Goal: Transaction & Acquisition: Purchase product/service

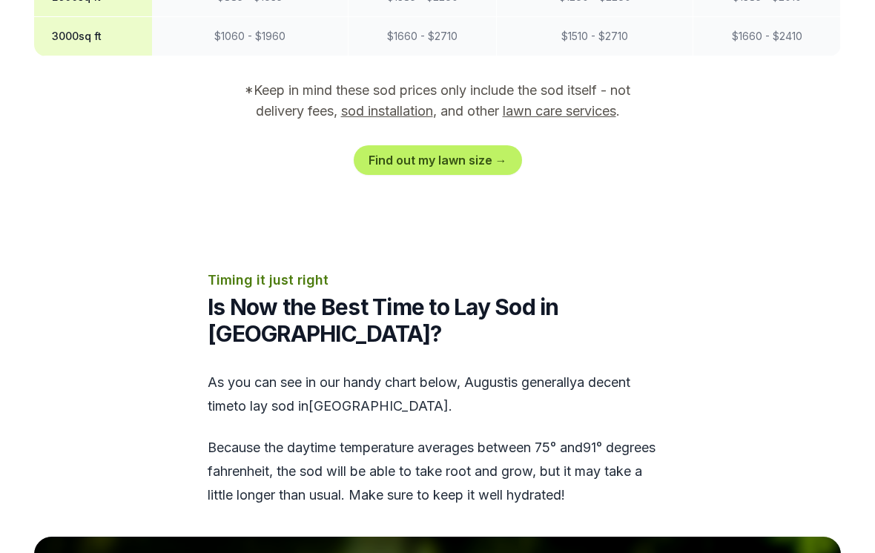
scroll to position [1676, 0]
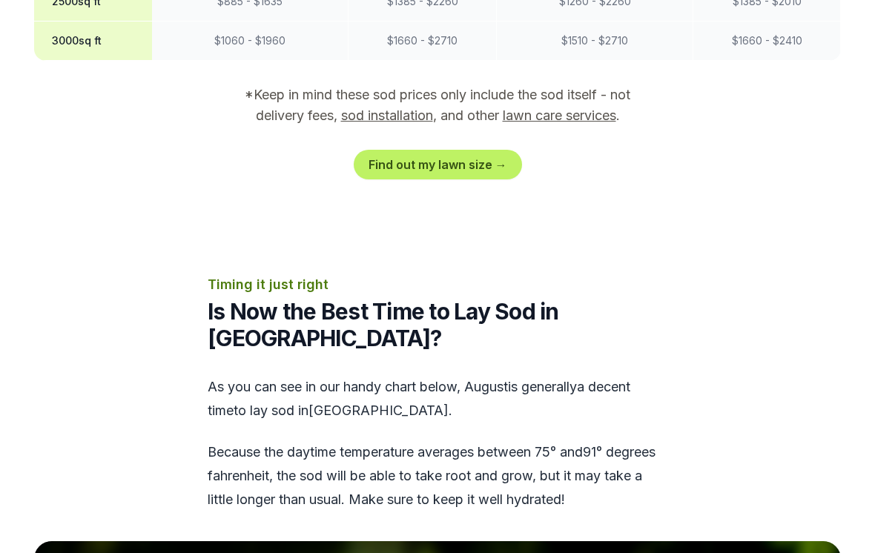
click at [484, 150] on link "Find out my lawn size →" at bounding box center [438, 165] width 168 height 30
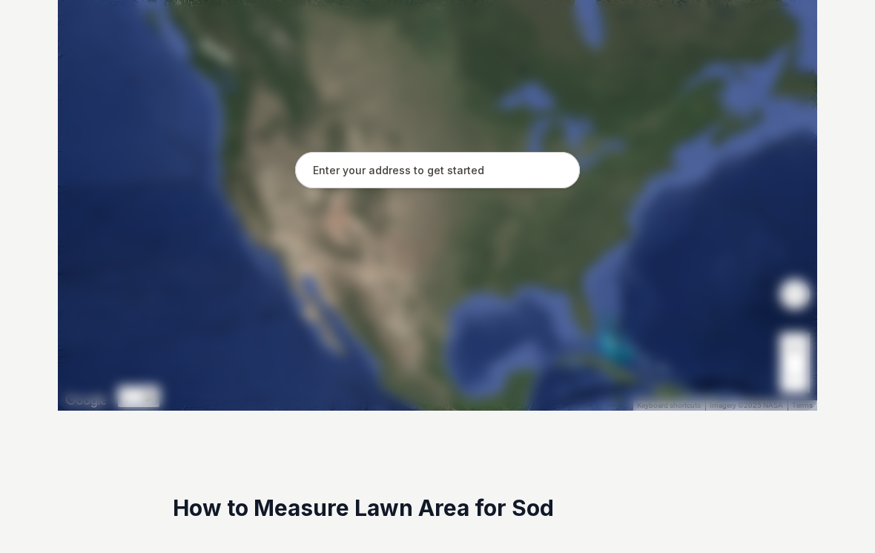
scroll to position [394, 0]
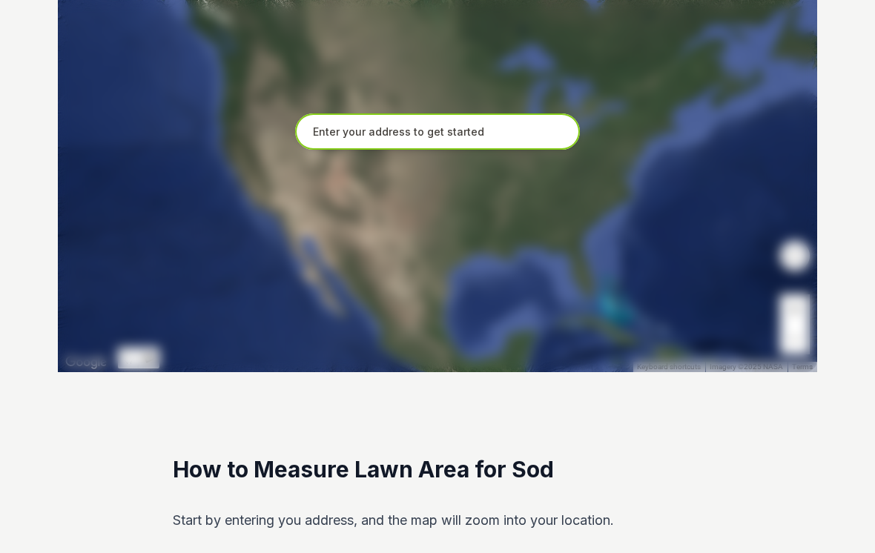
click at [478, 131] on input "text" at bounding box center [437, 132] width 285 height 37
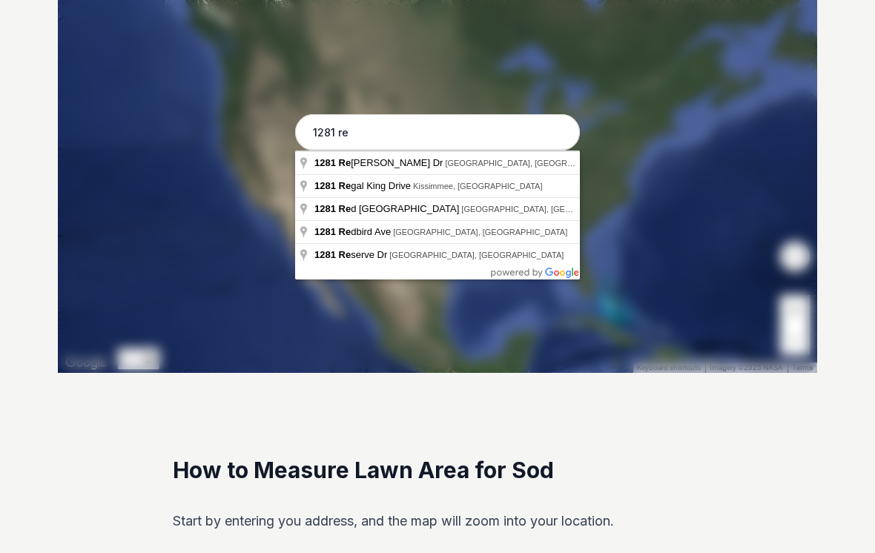
type input "1281 Remington Trce Dr, [GEOGRAPHIC_DATA], [GEOGRAPHIC_DATA]"
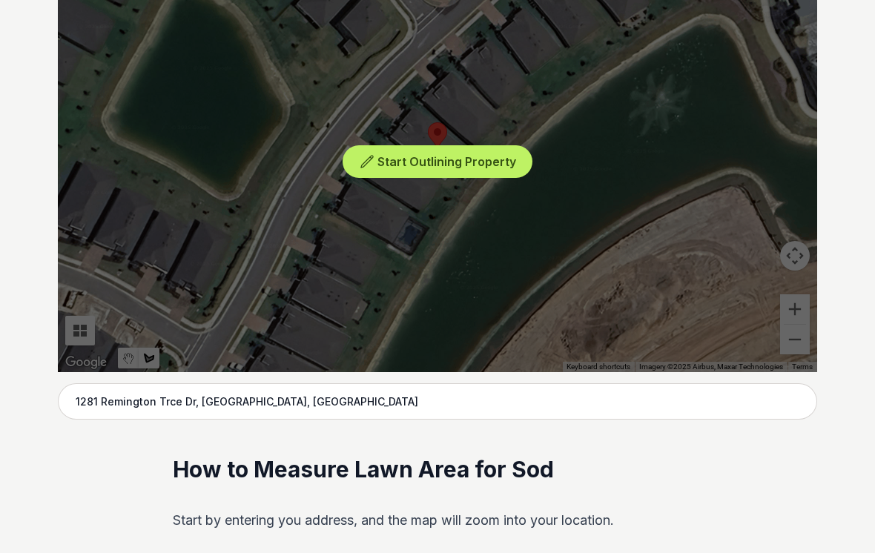
scroll to position [397, 0]
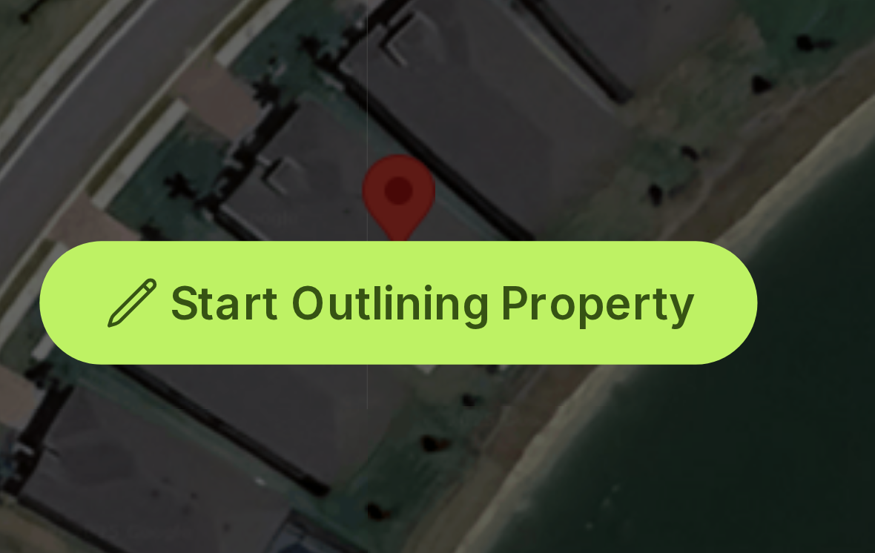
click at [378, 152] on span "Start Outlining Property" at bounding box center [447, 159] width 139 height 15
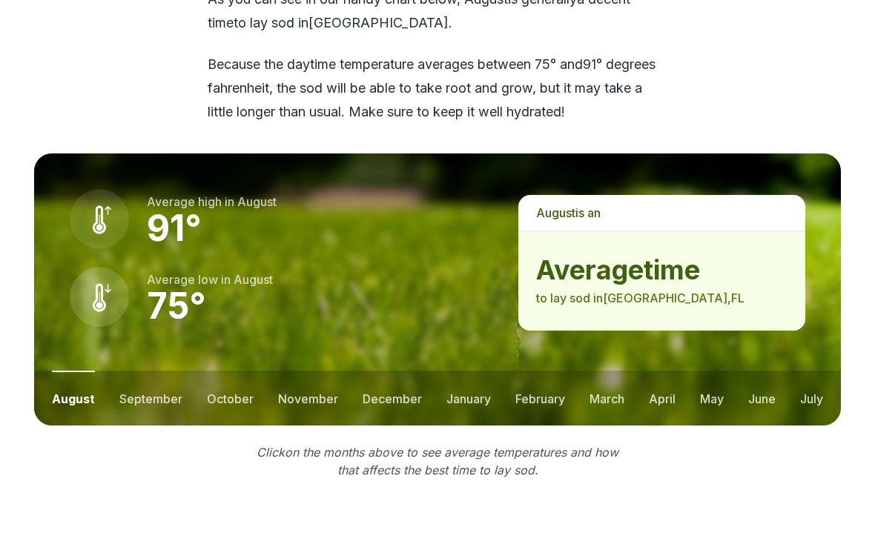
scroll to position [2066, 0]
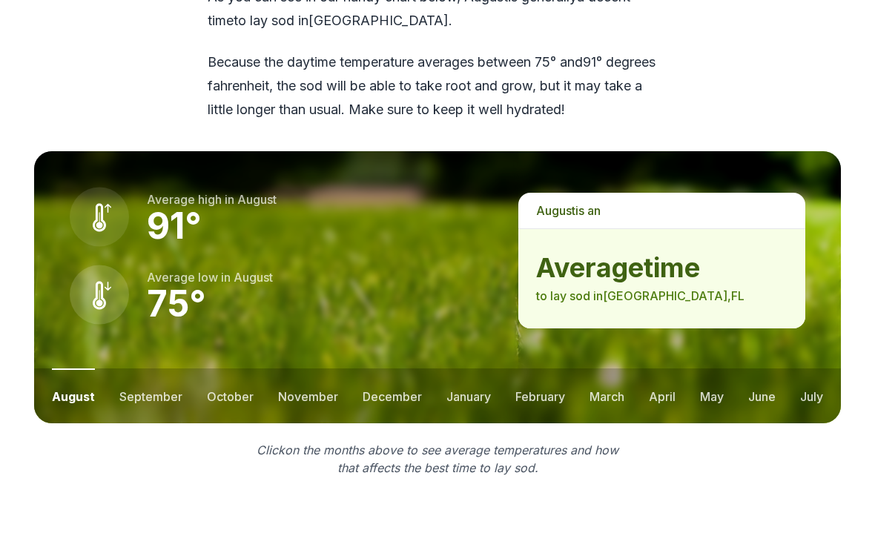
click at [654, 254] on strong "average time" at bounding box center [661, 269] width 251 height 30
click at [634, 194] on p "august is a n" at bounding box center [661, 212] width 287 height 36
click at [156, 369] on button "september" at bounding box center [150, 396] width 63 height 55
click at [228, 369] on button "october" at bounding box center [229, 396] width 47 height 55
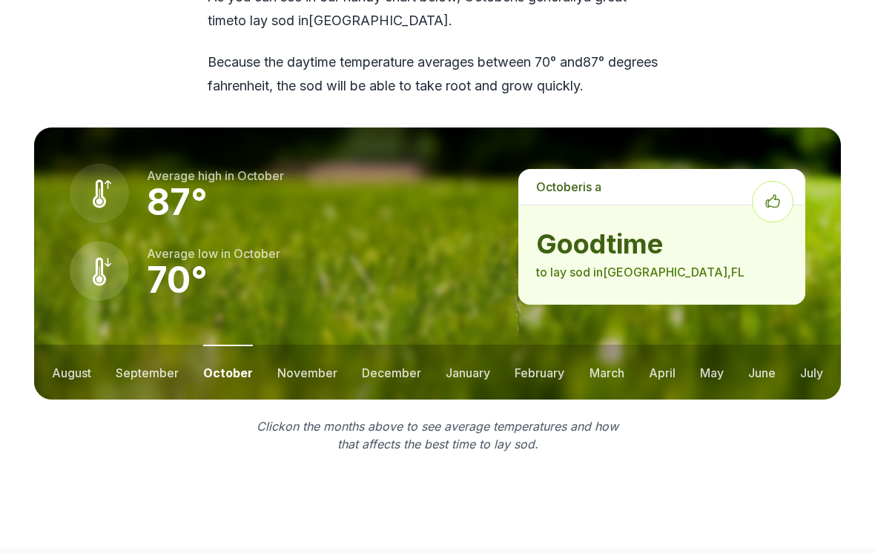
click at [222, 345] on button "october" at bounding box center [228, 372] width 50 height 55
click at [226, 345] on button "october" at bounding box center [228, 372] width 50 height 55
click at [218, 345] on button "october" at bounding box center [228, 372] width 50 height 55
click at [294, 345] on button "november" at bounding box center [307, 372] width 60 height 55
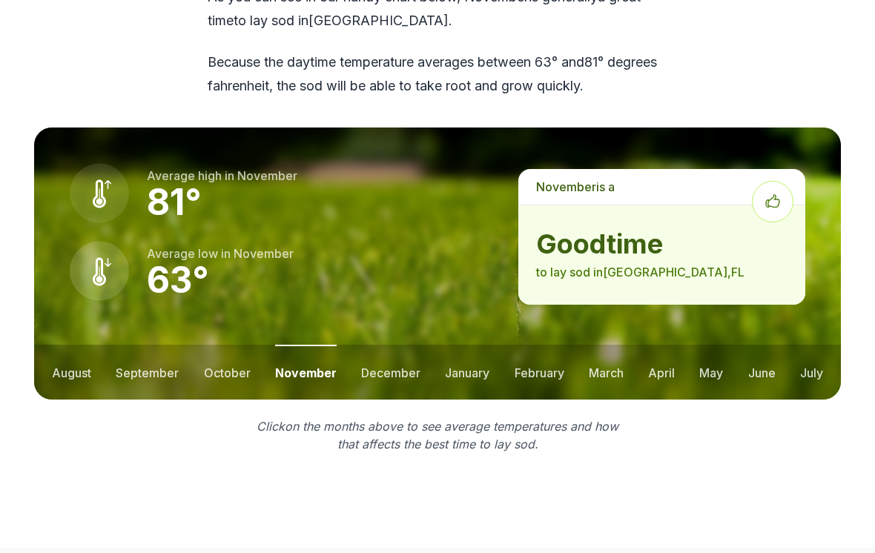
click at [220, 345] on button "october" at bounding box center [227, 372] width 47 height 55
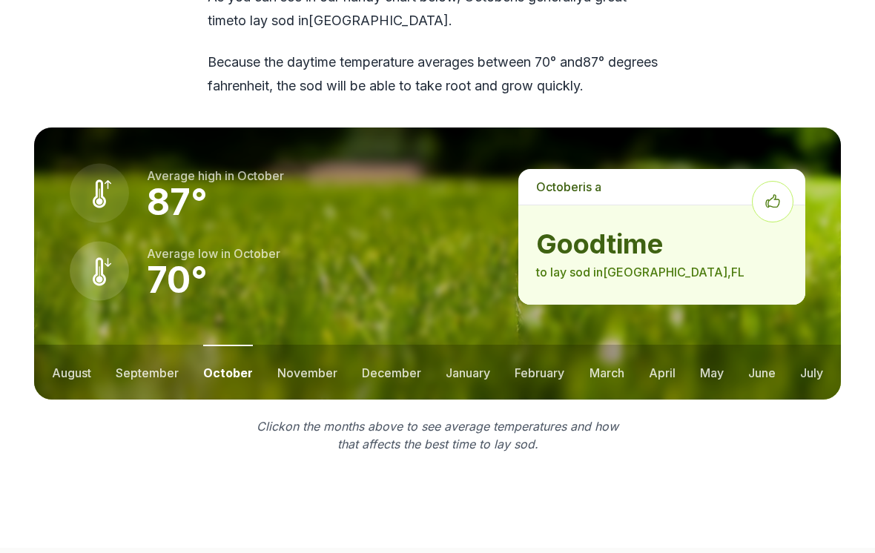
click at [305, 345] on button "november" at bounding box center [307, 372] width 60 height 55
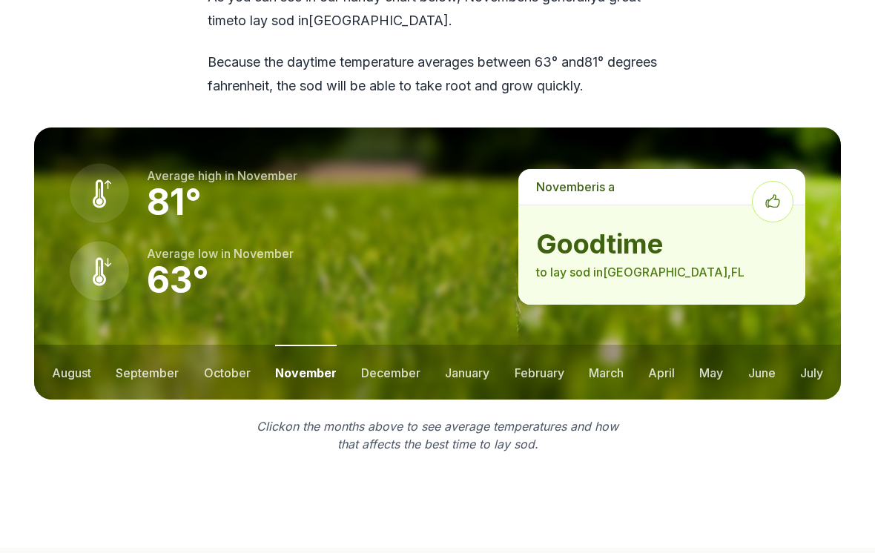
click at [386, 345] on button "december" at bounding box center [390, 372] width 59 height 55
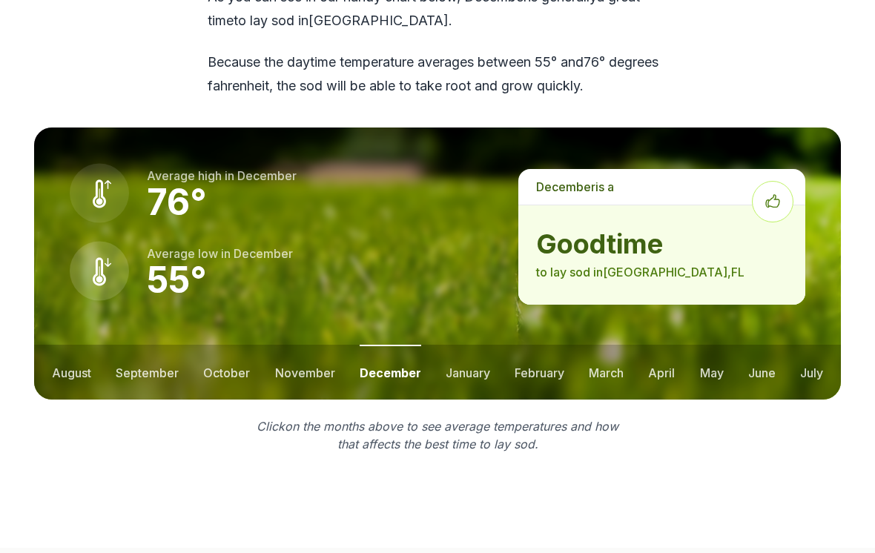
click at [468, 345] on button "january" at bounding box center [468, 372] width 45 height 55
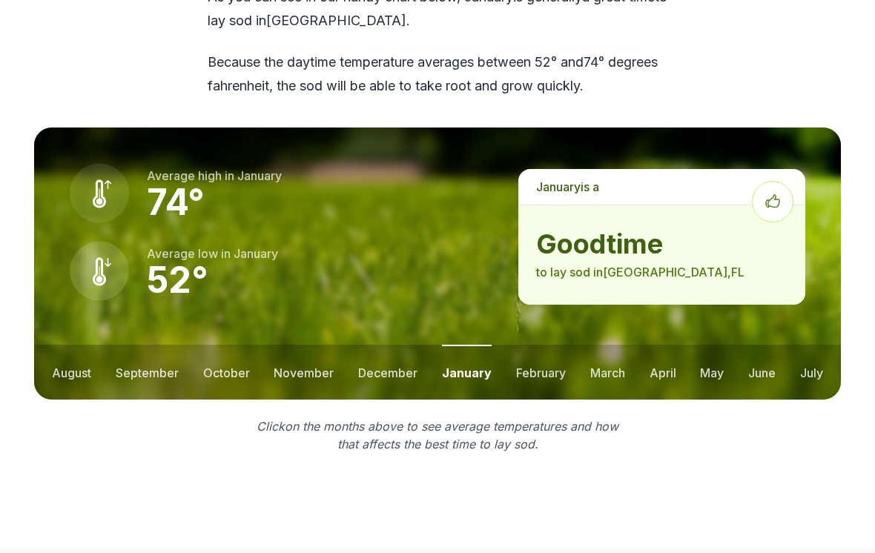
click at [544, 345] on button "february" at bounding box center [541, 372] width 50 height 55
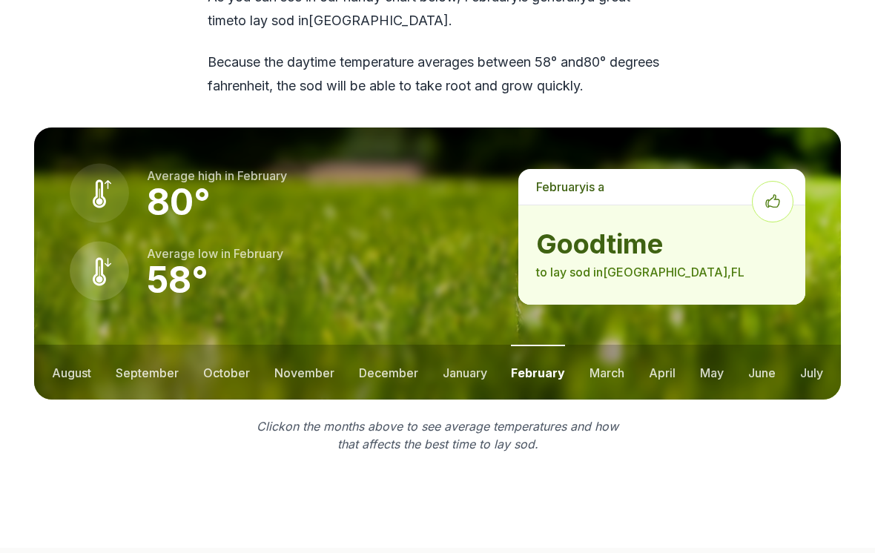
click at [605, 345] on button "march" at bounding box center [607, 372] width 35 height 55
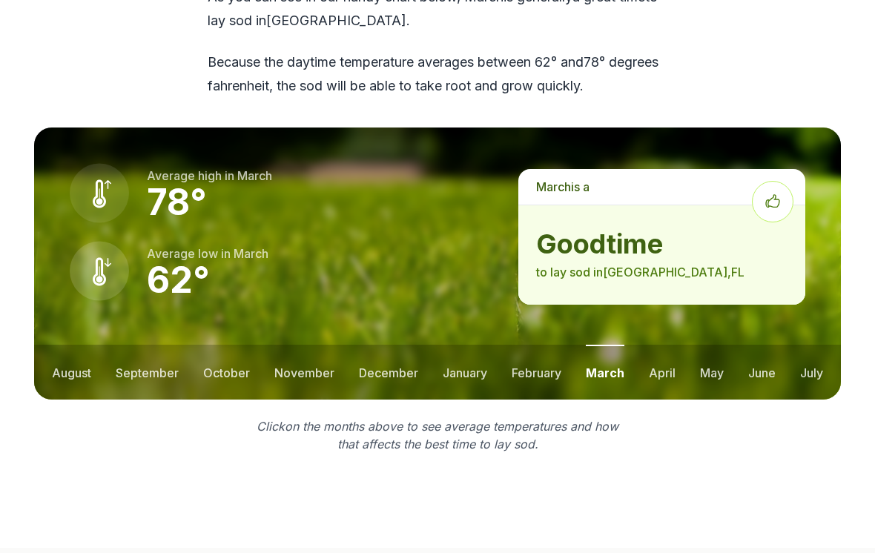
click at [657, 345] on button "april" at bounding box center [662, 372] width 27 height 55
click at [703, 345] on button "may" at bounding box center [711, 372] width 24 height 55
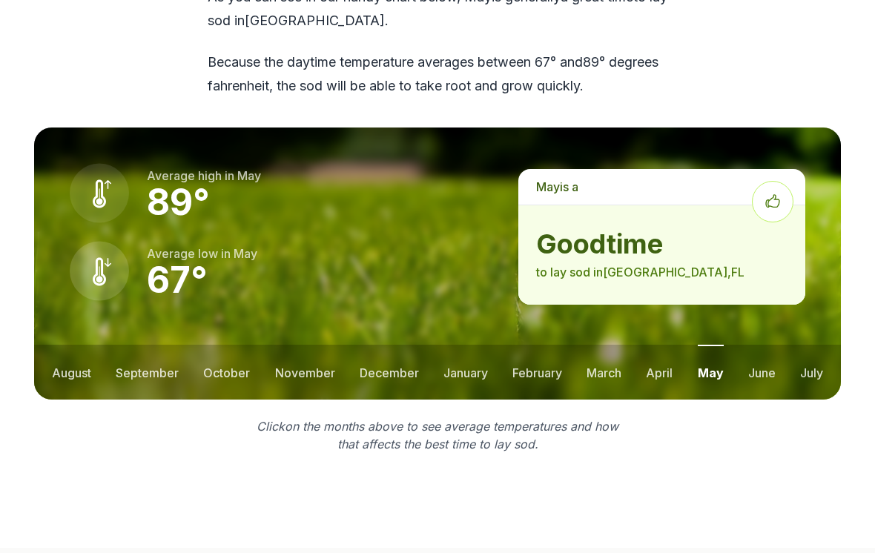
click at [764, 345] on button "june" at bounding box center [761, 372] width 27 height 55
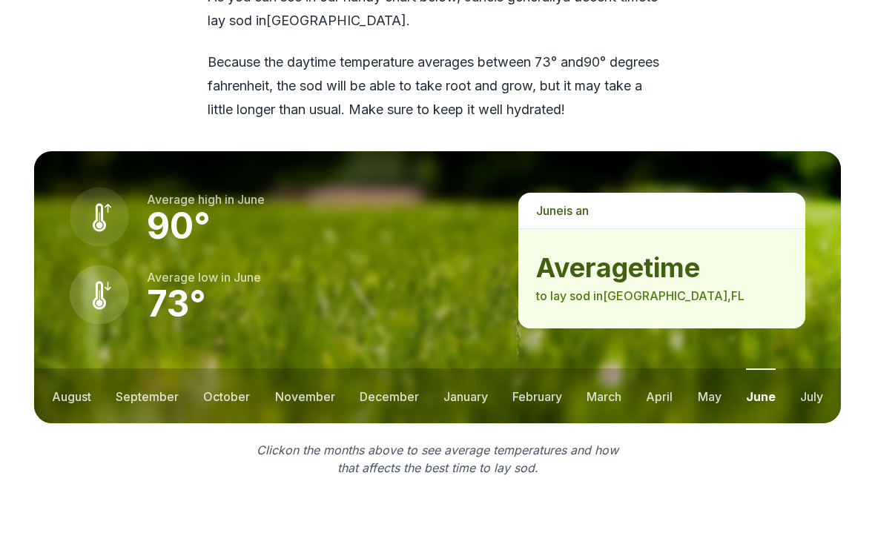
click at [811, 369] on button "july" at bounding box center [811, 396] width 23 height 55
click at [73, 369] on button "august" at bounding box center [71, 396] width 39 height 55
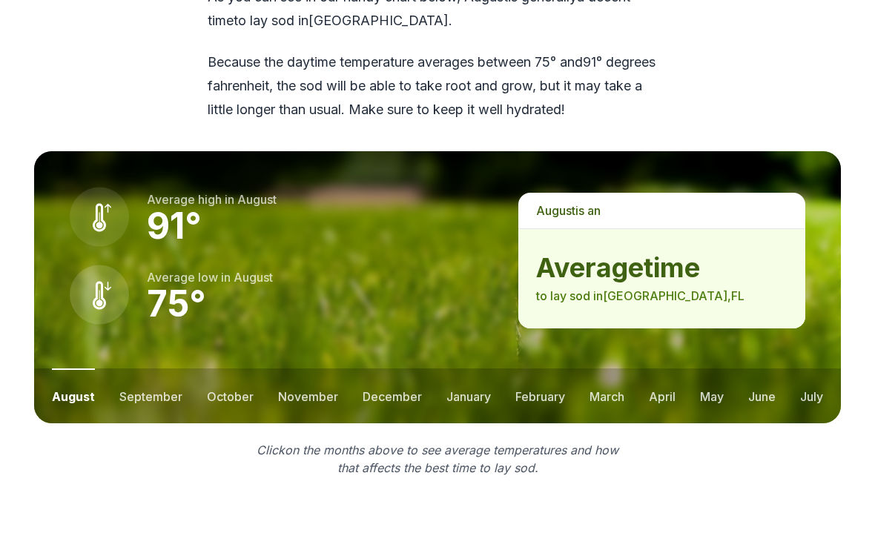
click at [78, 369] on button "august" at bounding box center [73, 396] width 43 height 55
click at [74, 369] on button "august" at bounding box center [73, 396] width 43 height 55
click at [68, 369] on button "august" at bounding box center [73, 396] width 43 height 55
click at [136, 369] on button "september" at bounding box center [150, 396] width 63 height 55
click at [215, 369] on button "october" at bounding box center [229, 396] width 47 height 55
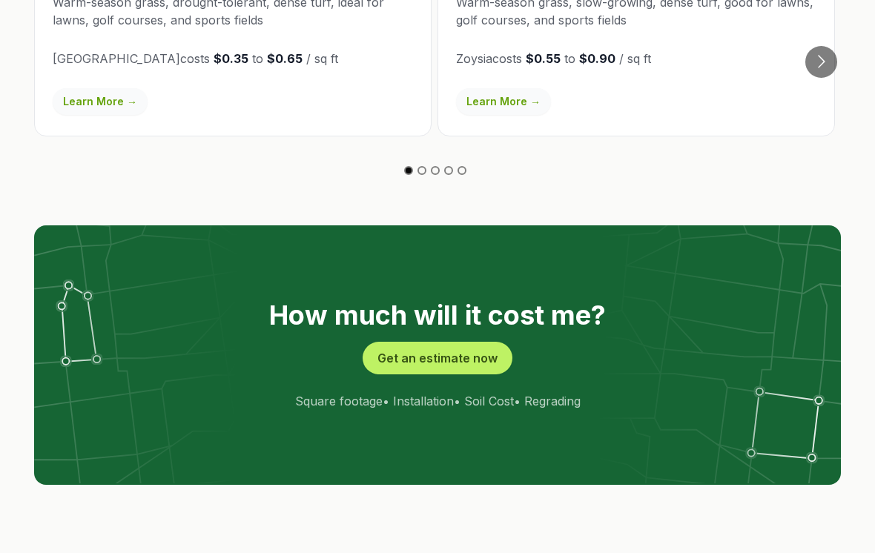
scroll to position [2848, 0]
click at [455, 342] on button "Get an estimate now" at bounding box center [438, 358] width 150 height 33
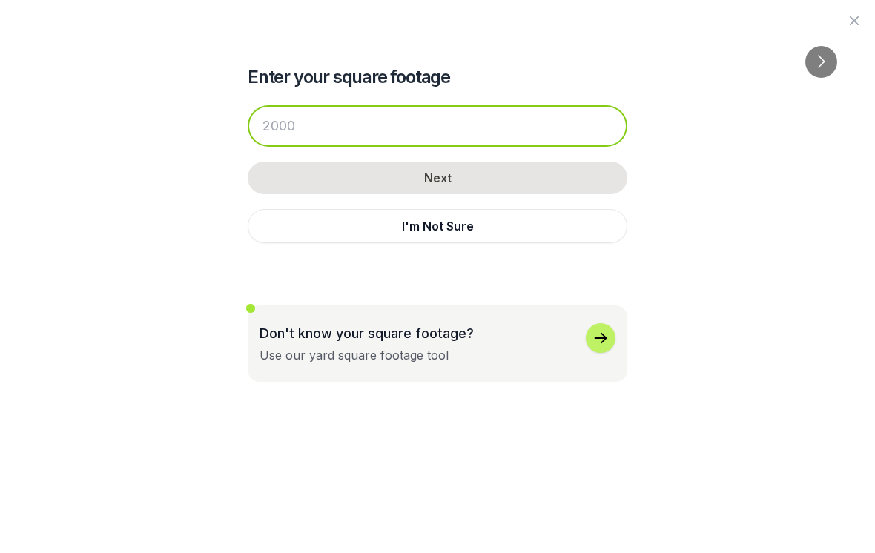
click at [412, 117] on input "number" at bounding box center [438, 126] width 380 height 42
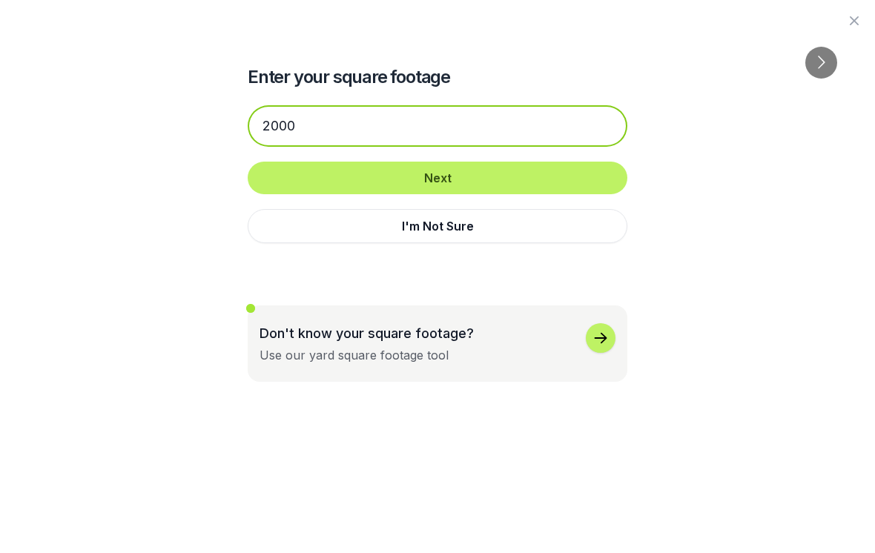
type input "2000"
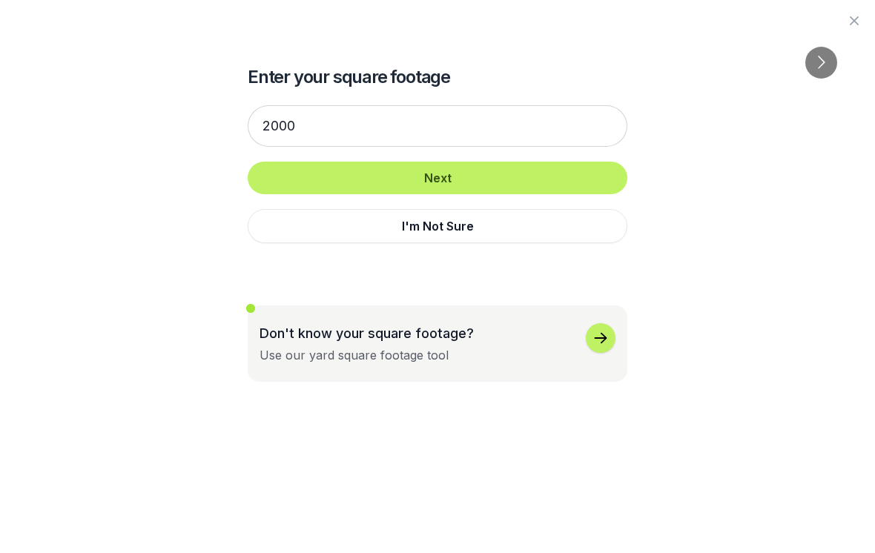
click at [520, 170] on button "Next" at bounding box center [438, 178] width 380 height 33
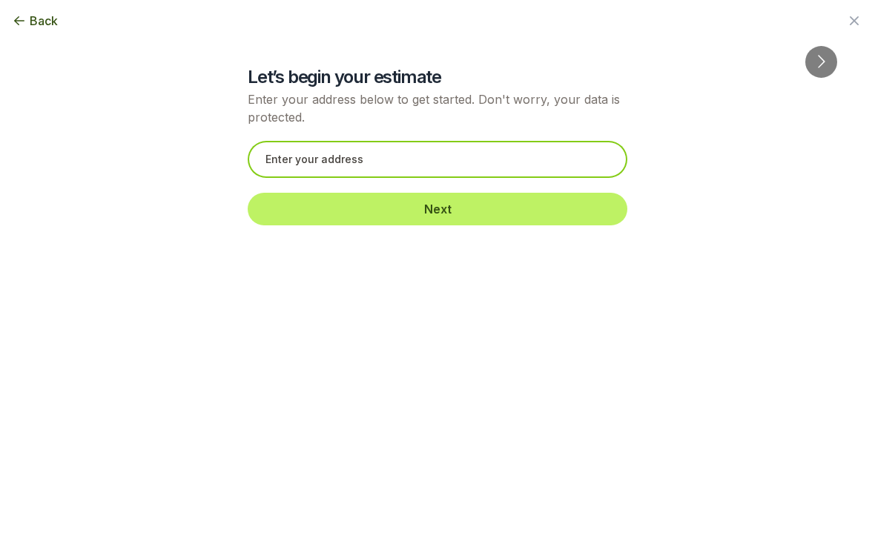
click at [430, 160] on input "text" at bounding box center [438, 159] width 380 height 37
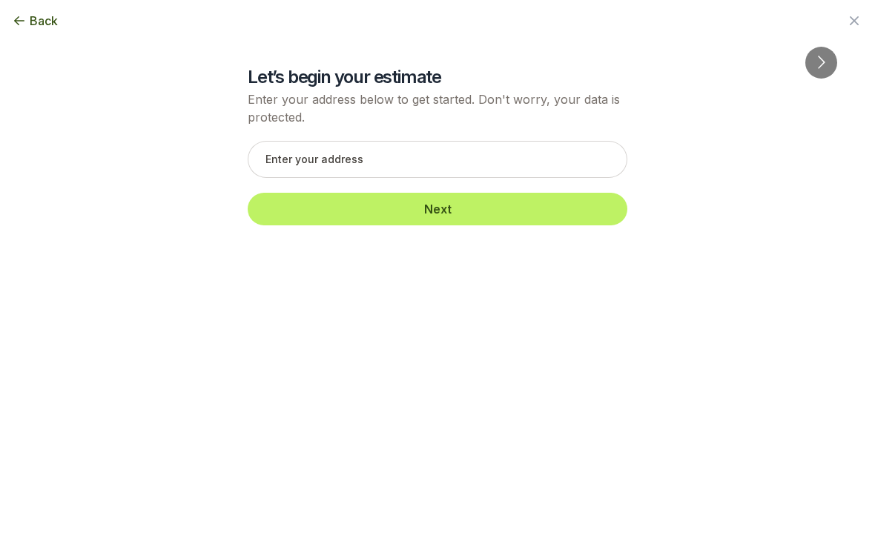
click at [45, 24] on span "Back" at bounding box center [44, 21] width 28 height 18
